Goal: Check status

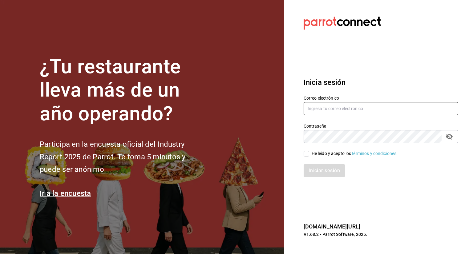
type input "[EMAIL_ADDRESS][DOMAIN_NAME]"
click at [309, 153] on input "He leído y acepto los Términos y condiciones." at bounding box center [307, 154] width 6 height 6
checkbox input "true"
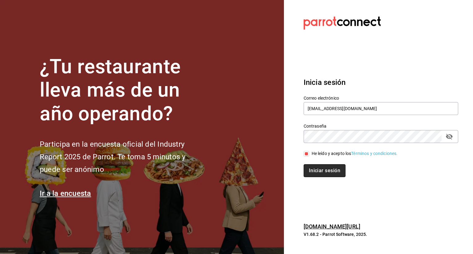
click at [314, 168] on button "Iniciar sesión" at bounding box center [325, 170] width 42 height 13
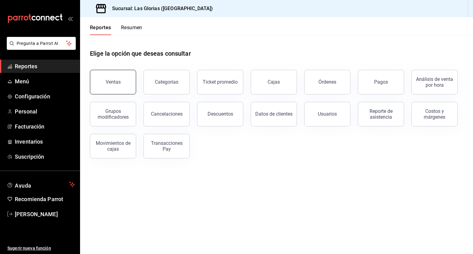
click at [124, 83] on button "Ventas" at bounding box center [113, 82] width 46 height 25
